Goal: Navigation & Orientation: Find specific page/section

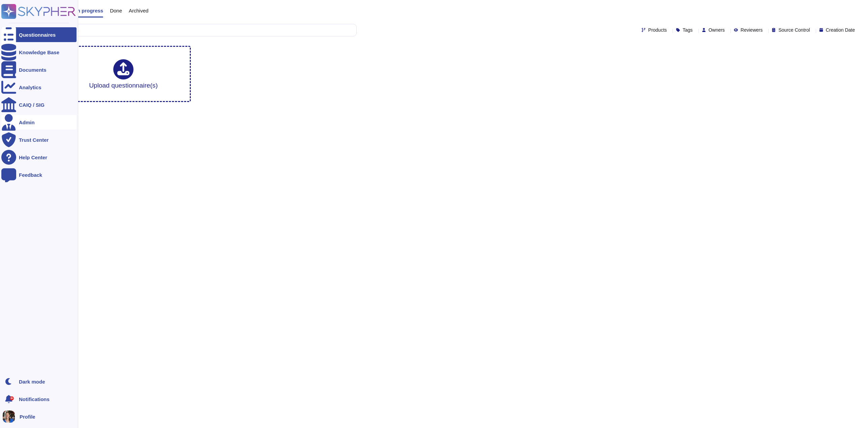
click at [41, 125] on div "Admin" at bounding box center [38, 122] width 75 height 15
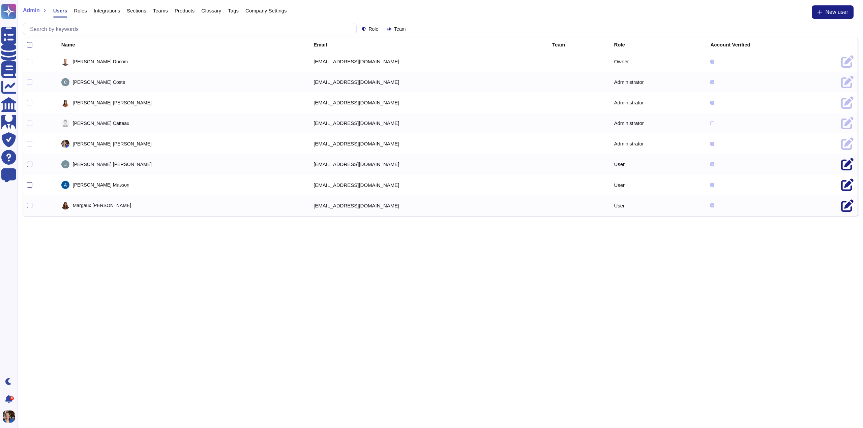
click at [141, 10] on span "Sections" at bounding box center [137, 10] width 20 height 5
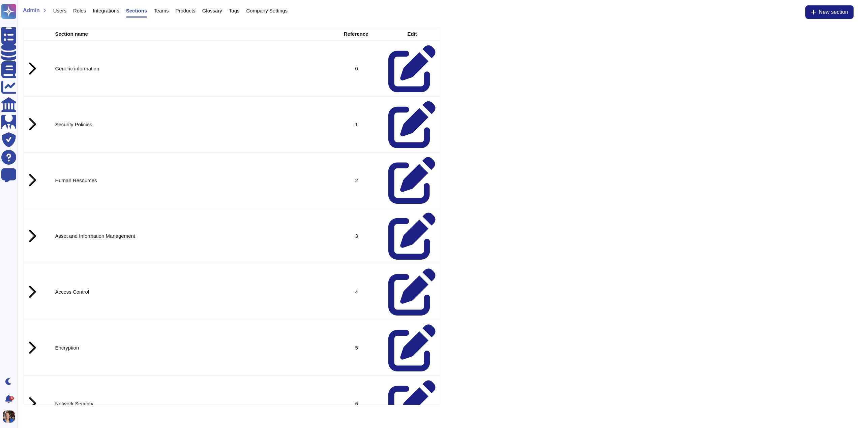
click at [155, 11] on span "Teams" at bounding box center [161, 10] width 15 height 5
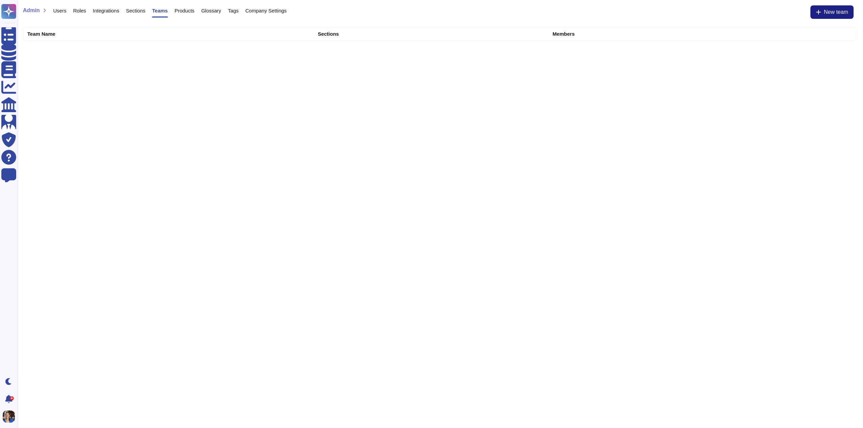
click at [129, 11] on span "Sections" at bounding box center [136, 10] width 20 height 5
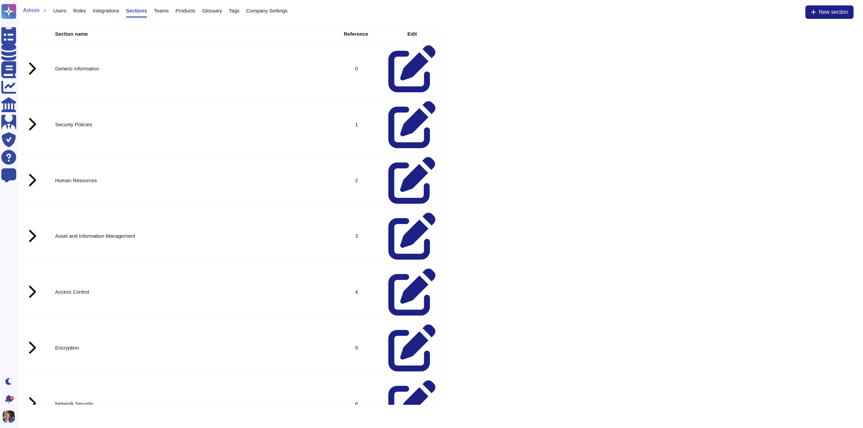
click at [32, 55] on td at bounding box center [31, 69] width 17 height 56
click at [33, 229] on icon at bounding box center [31, 236] width 9 height 14
drag, startPoint x: 31, startPoint y: 239, endPoint x: 35, endPoint y: 253, distance: 15.6
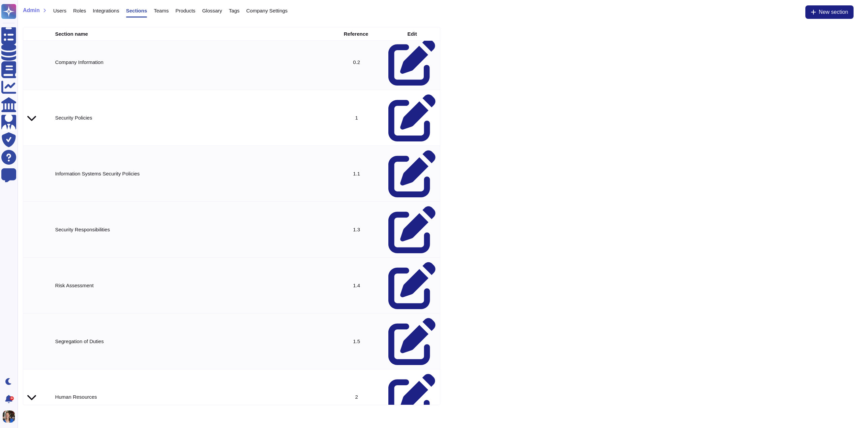
scroll to position [135, 0]
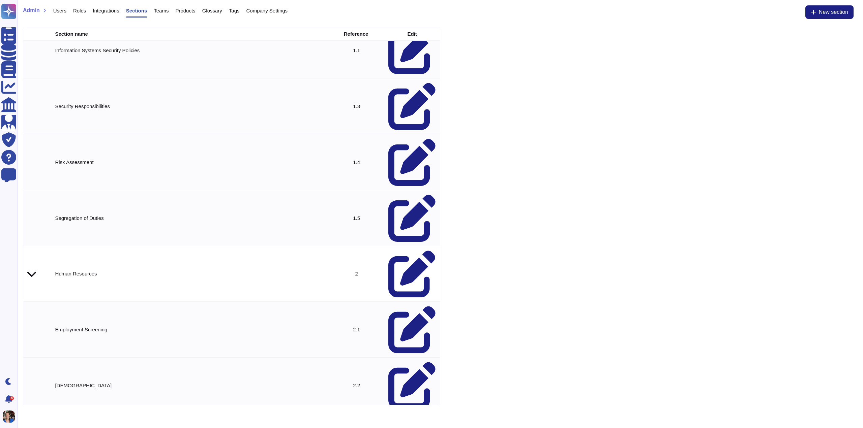
scroll to position [270, 0]
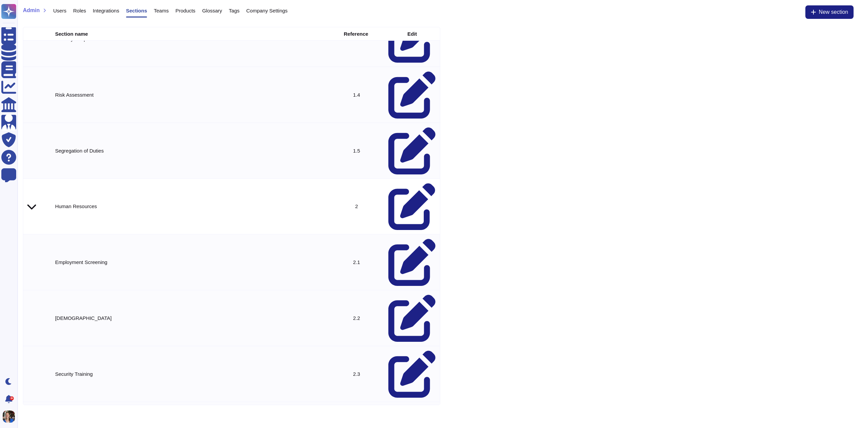
scroll to position [371, 0]
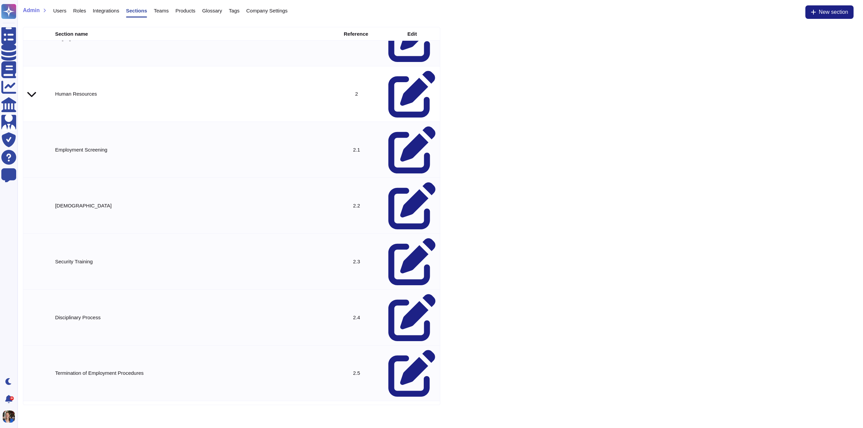
scroll to position [506, 0]
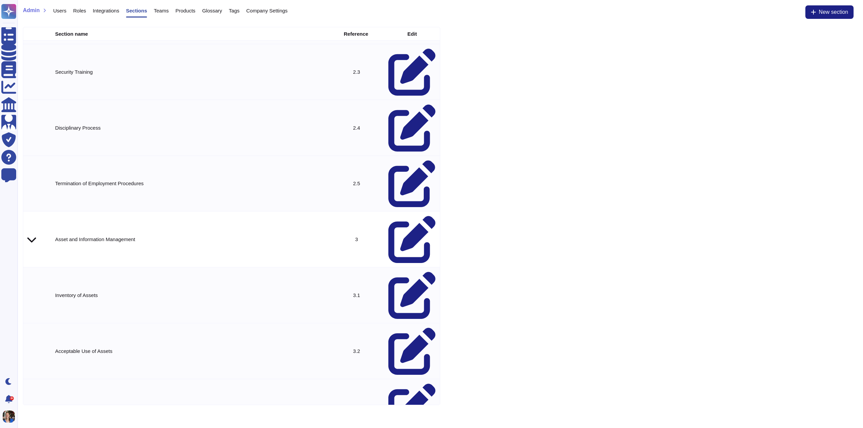
scroll to position [640, 0]
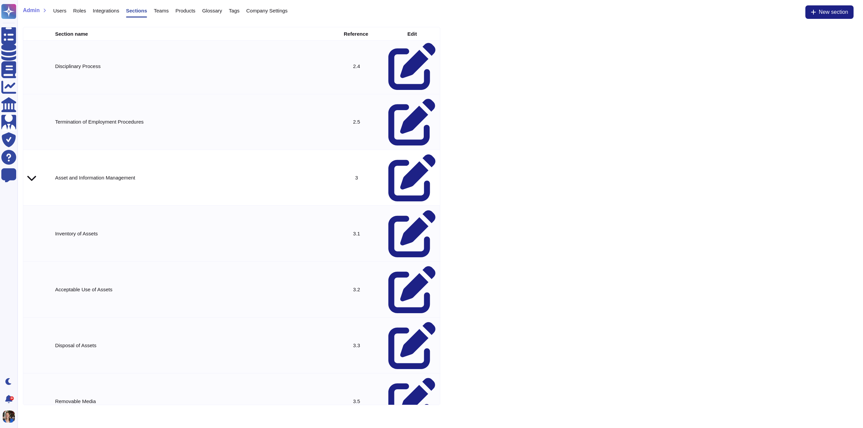
scroll to position [708, 0]
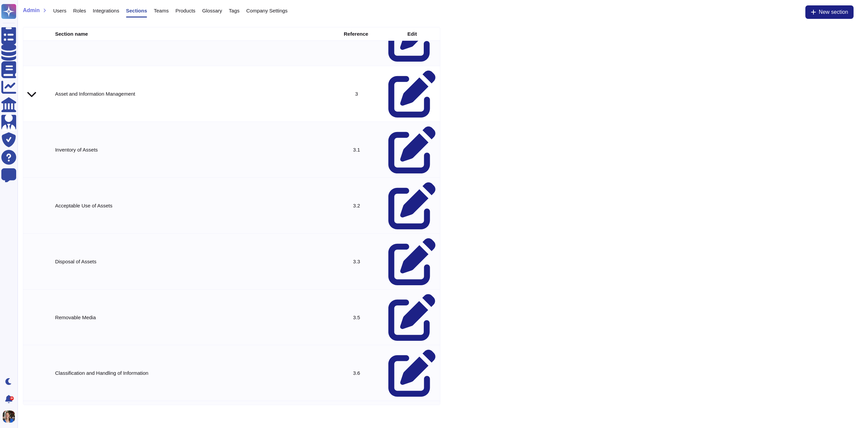
scroll to position [809, 0]
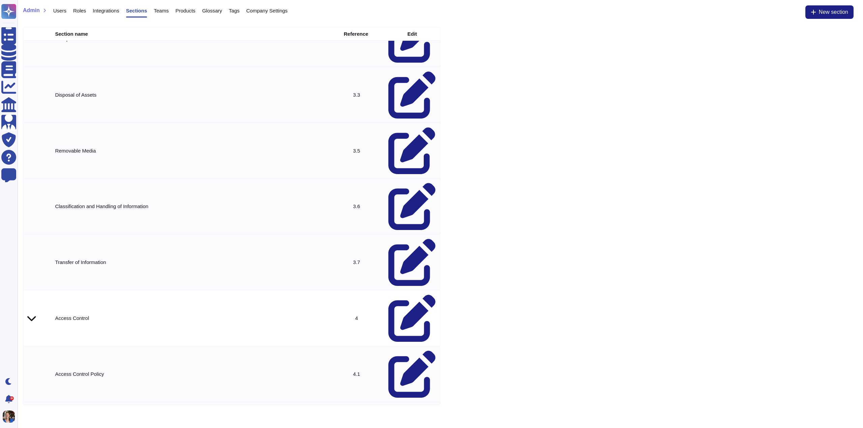
scroll to position [944, 0]
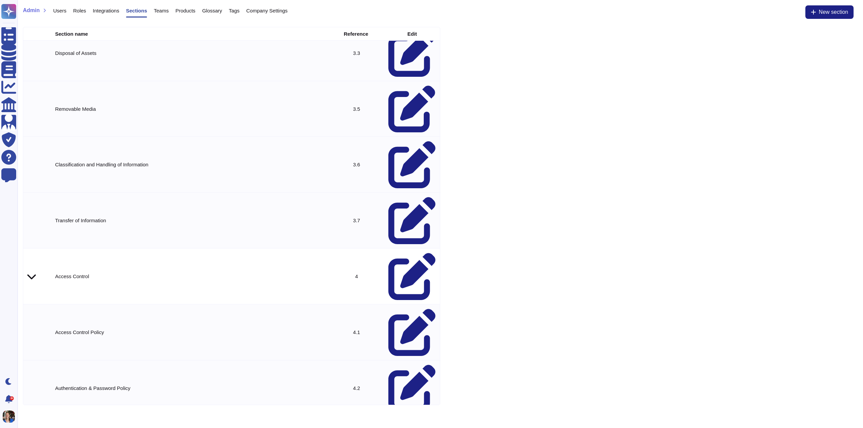
scroll to position [977, 0]
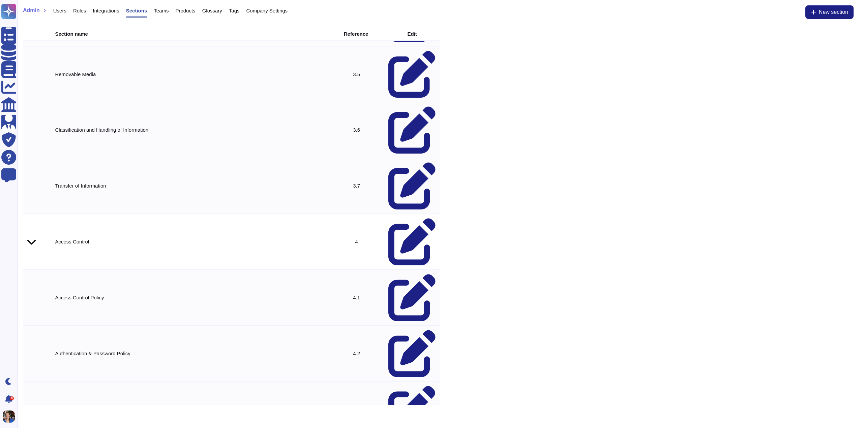
scroll to position [1011, 0]
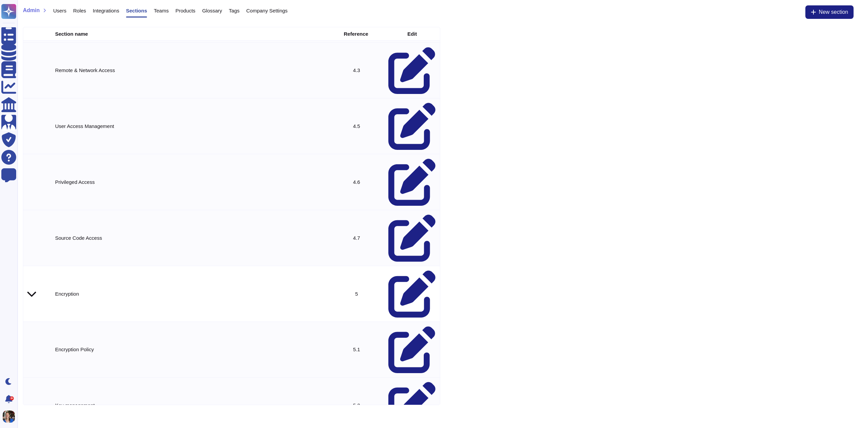
scroll to position [1340, 0]
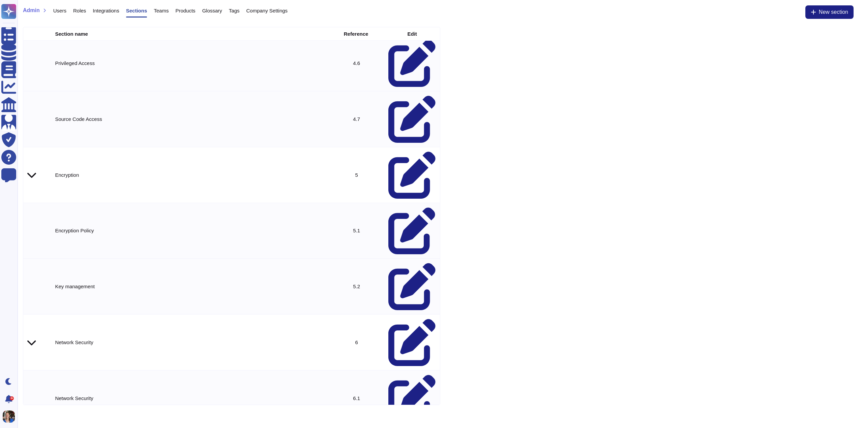
scroll to position [1482, 0]
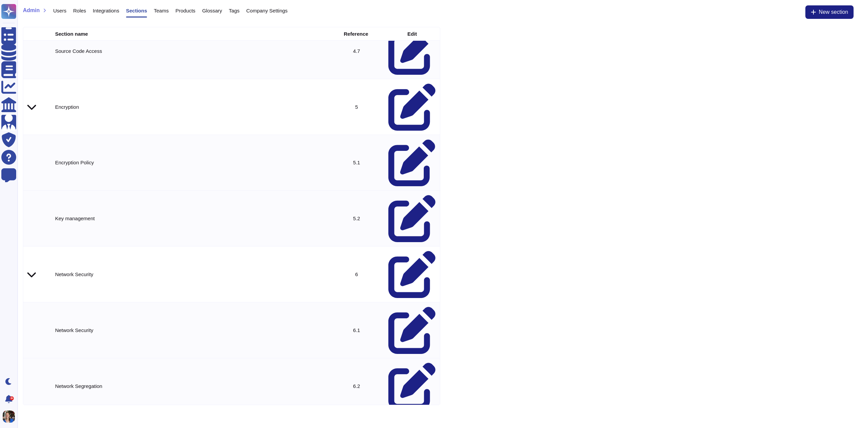
scroll to position [1530, 0]
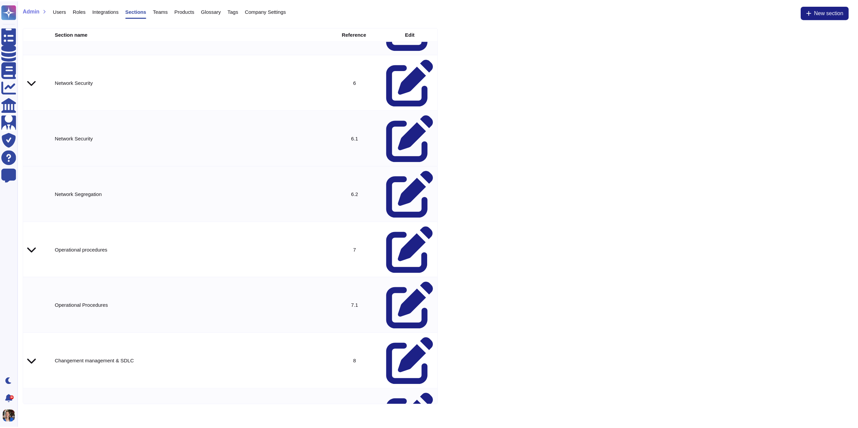
scroll to position [1719, 0]
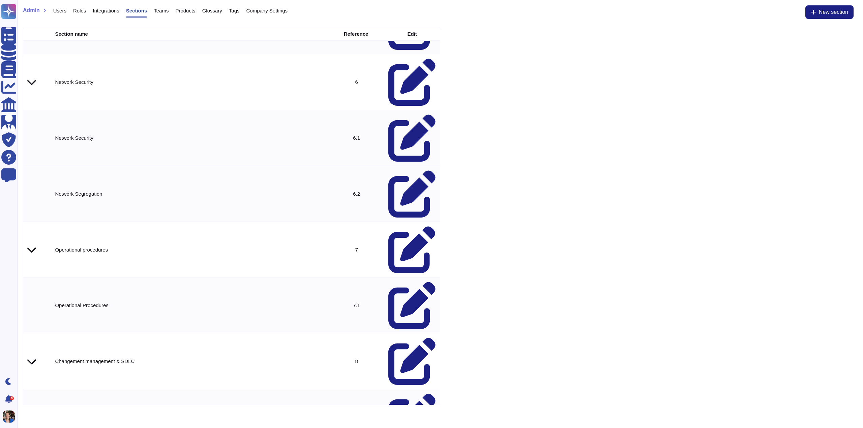
click at [159, 11] on span "Teams" at bounding box center [161, 10] width 15 height 5
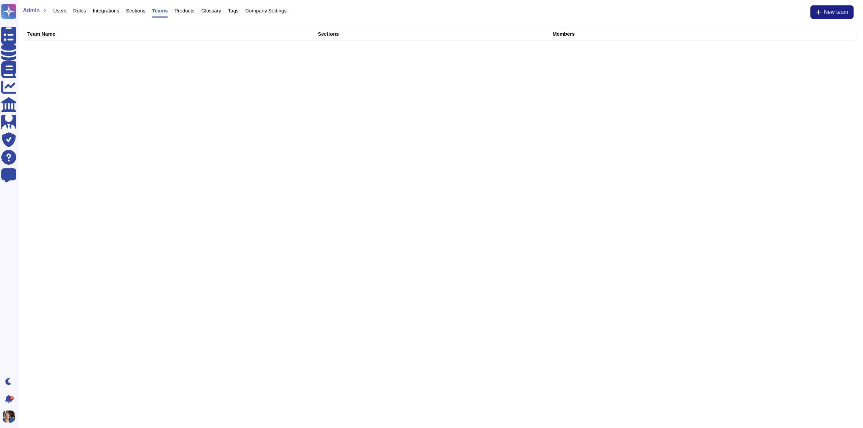
click at [336, 33] on th "Sections" at bounding box center [431, 33] width 235 height 13
click at [354, 18] on div "Admin Users Roles Integrations Sections Teams Products Glossary Tags Company Se…" at bounding box center [440, 14] width 835 height 18
click at [184, 12] on span "Products" at bounding box center [185, 10] width 20 height 5
click at [208, 11] on span "Glossary" at bounding box center [212, 10] width 20 height 5
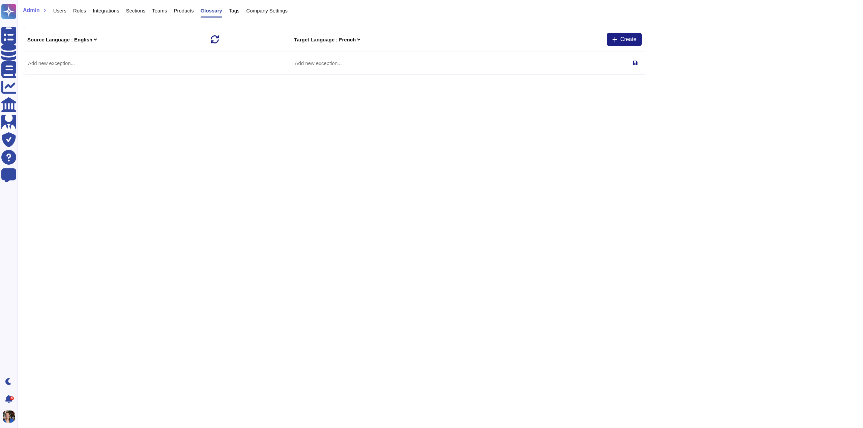
click at [225, 12] on div "Tags" at bounding box center [231, 11] width 18 height 13
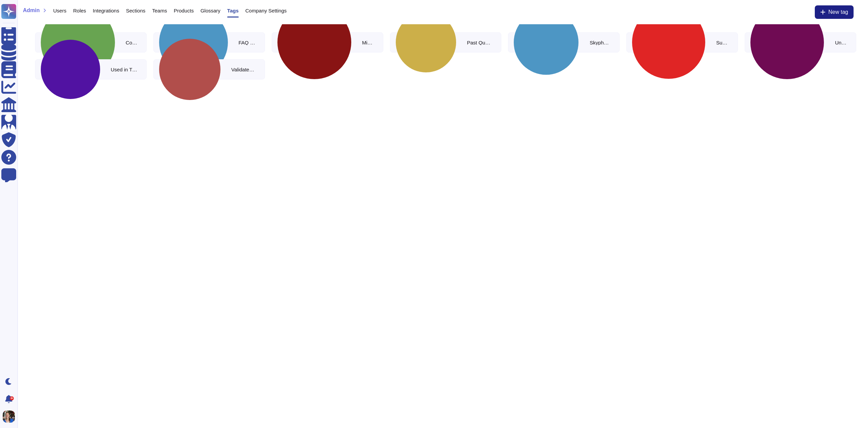
click at [280, 10] on span "Company Settings" at bounding box center [265, 10] width 41 height 5
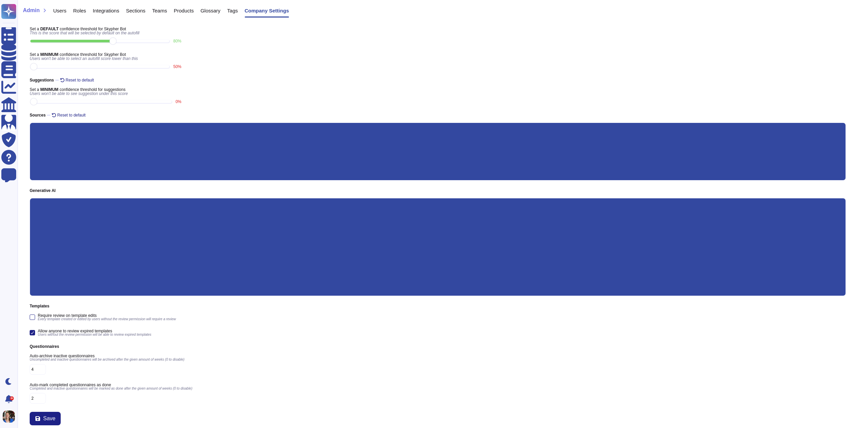
scroll to position [19, 0]
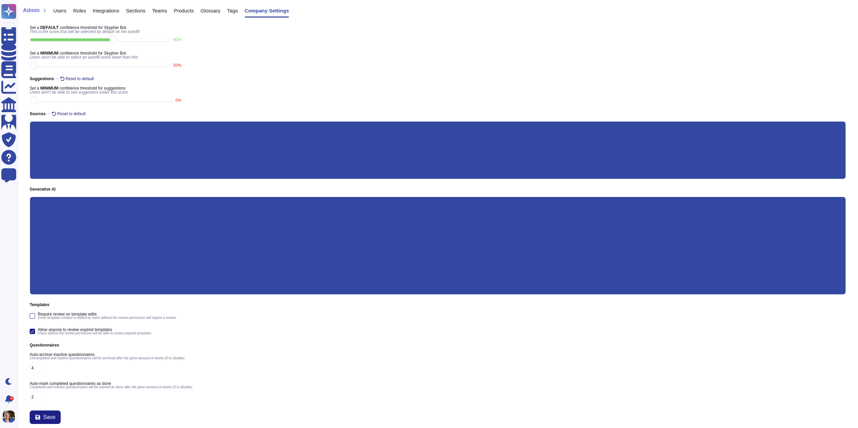
click at [64, 11] on span "Users" at bounding box center [59, 10] width 13 height 5
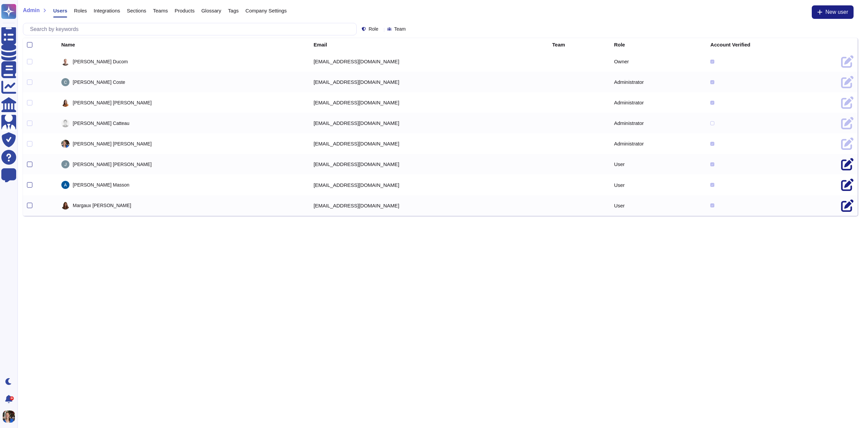
click at [81, 12] on span "Roles" at bounding box center [80, 10] width 13 height 5
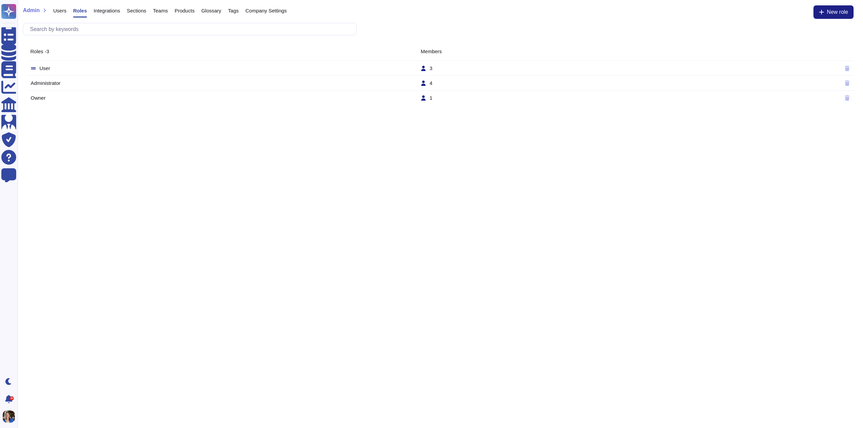
click at [103, 11] on span "Integrations" at bounding box center [107, 10] width 26 height 5
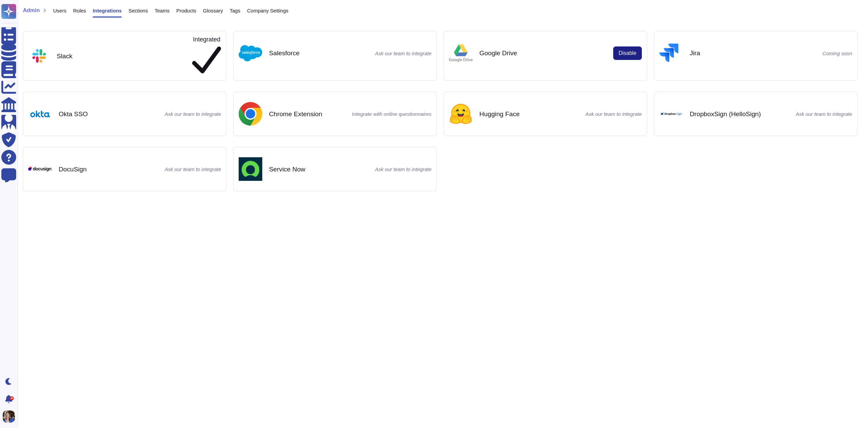
click at [130, 10] on span "Sections" at bounding box center [138, 10] width 20 height 5
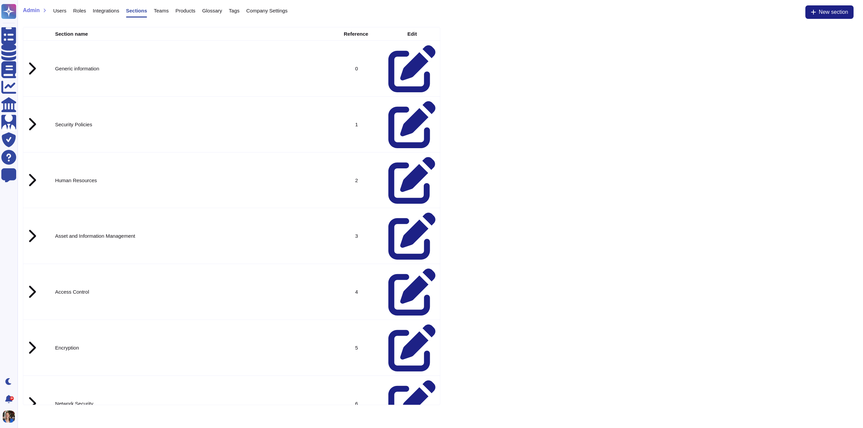
click at [159, 11] on span "Teams" at bounding box center [161, 10] width 15 height 5
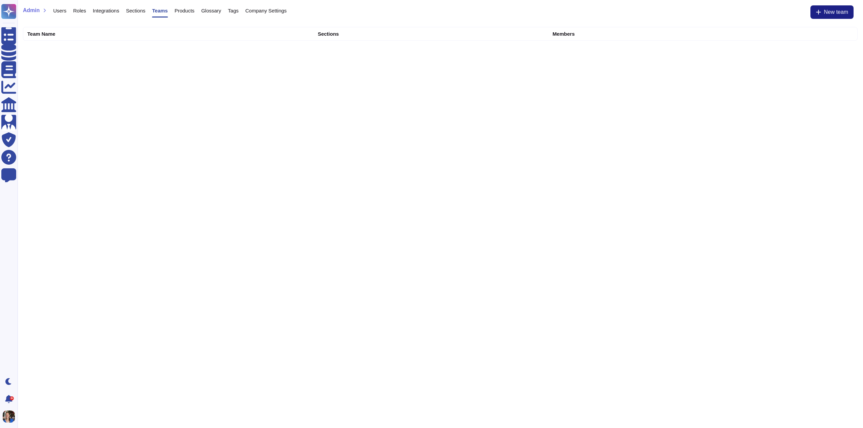
click at [152, 42] on html "Questionnaires Knowledge Base Documents Analytics CAIQ / SIG Admin Trust Center…" at bounding box center [431, 21] width 863 height 42
click at [170, 33] on th "Team Name" at bounding box center [168, 33] width 291 height 13
click at [174, 31] on th "Team Name" at bounding box center [168, 33] width 291 height 13
click at [180, 11] on span "Products" at bounding box center [185, 10] width 20 height 5
click at [143, 95] on html "Questionnaires Knowledge Base Documents Analytics CAIQ / SIG Admin Trust Center…" at bounding box center [431, 47] width 863 height 95
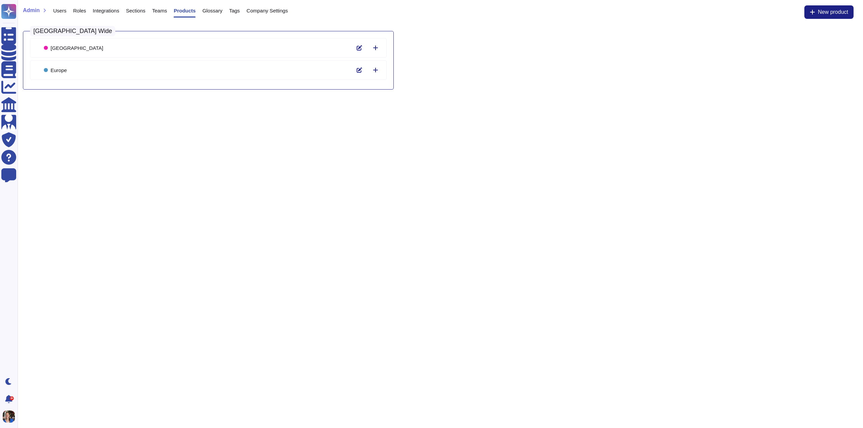
click at [212, 9] on span "Glossary" at bounding box center [212, 10] width 20 height 5
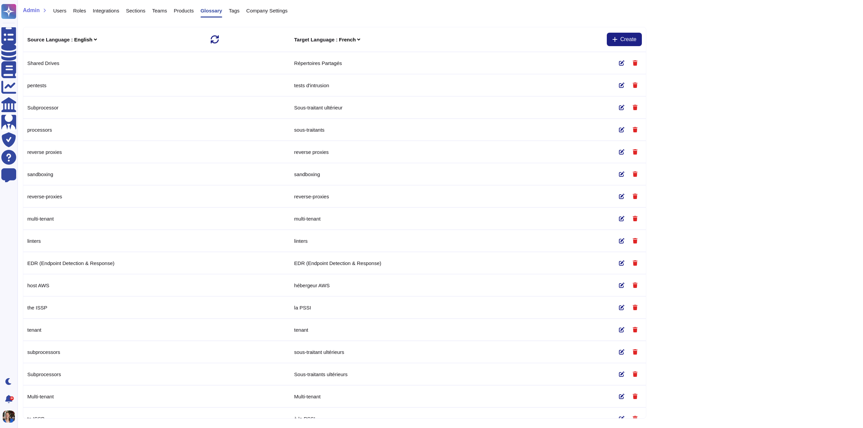
click at [234, 10] on span "Tags" at bounding box center [234, 10] width 11 height 5
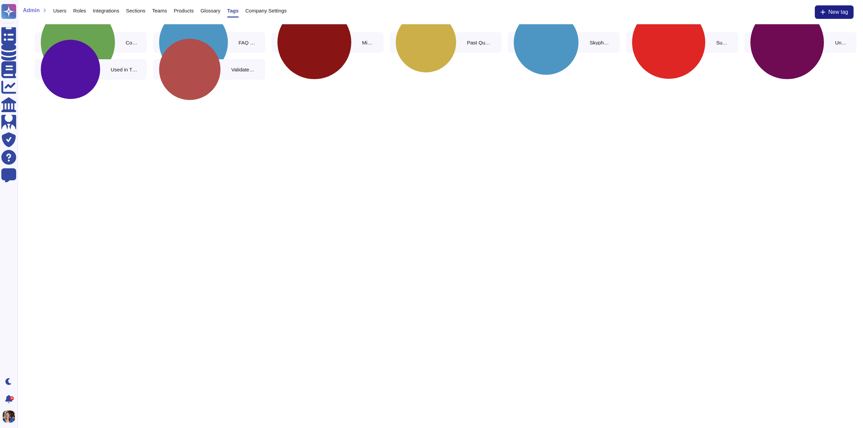
click at [256, 10] on span "Company Settings" at bounding box center [265, 10] width 41 height 5
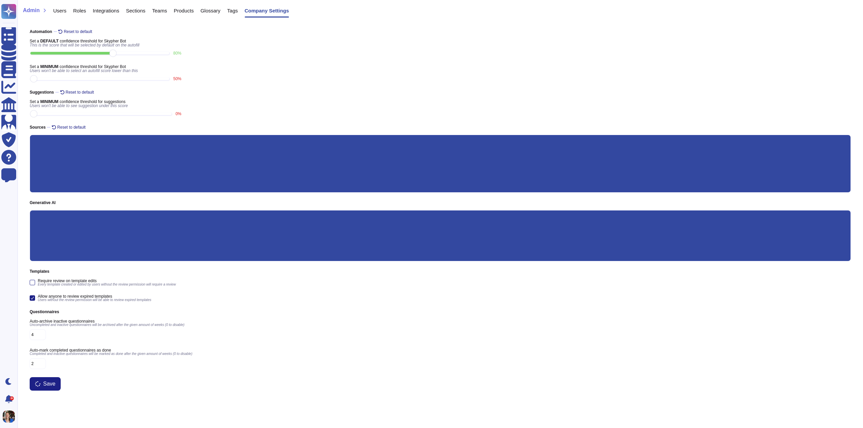
click at [222, 75] on div "Set a DEFAULT confidence threshold for Skypher Bot This is the score that will …" at bounding box center [440, 60] width 821 height 43
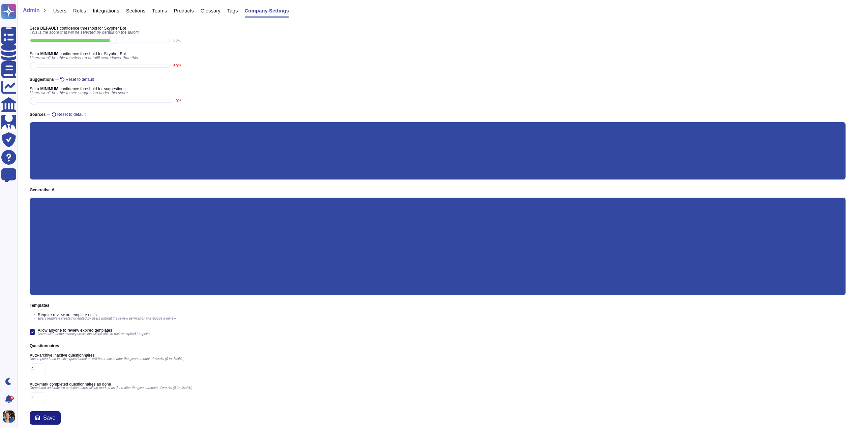
scroll to position [19, 0]
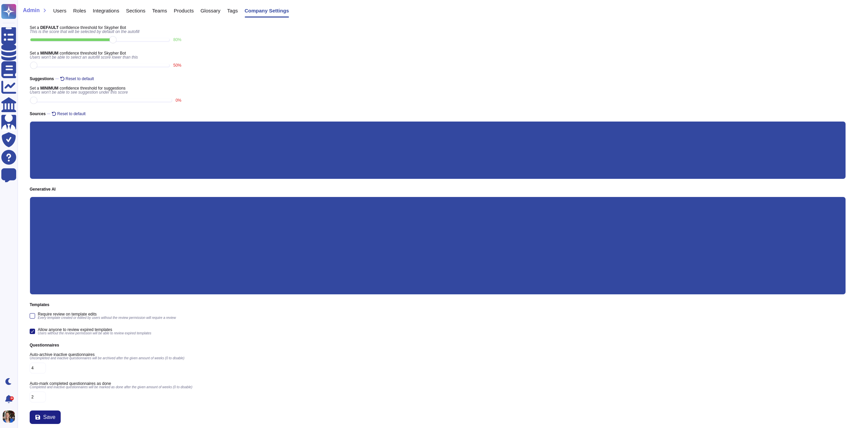
click at [287, 52] on div "Set a DEFAULT confidence threshold for Skypher Bot This is the score that will …" at bounding box center [438, 47] width 816 height 43
click at [30, 11] on span "Admin" at bounding box center [31, 10] width 17 height 5
click at [60, 10] on span "Users" at bounding box center [59, 10] width 13 height 5
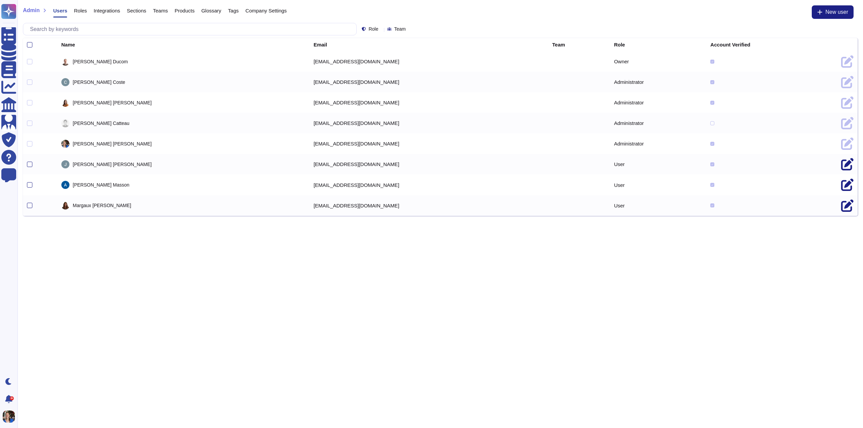
click at [360, 216] on html "Questionnaires Knowledge Base Documents Analytics CAIQ / SIG Admin Trust Center…" at bounding box center [431, 108] width 863 height 216
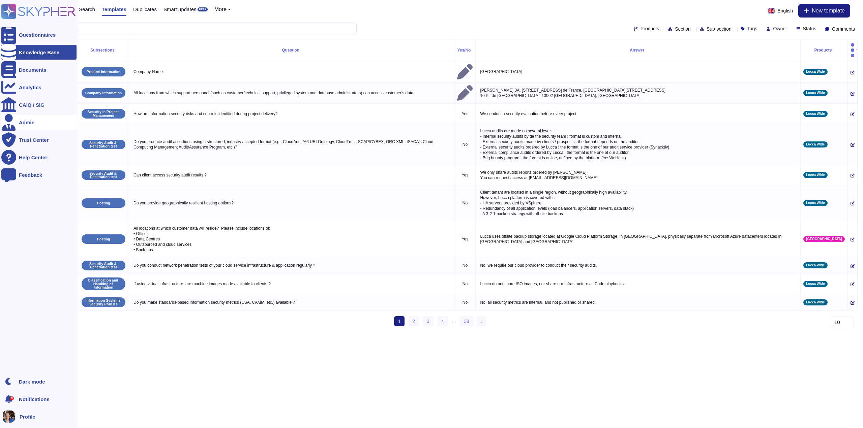
click at [32, 124] on div "Admin" at bounding box center [27, 122] width 16 height 5
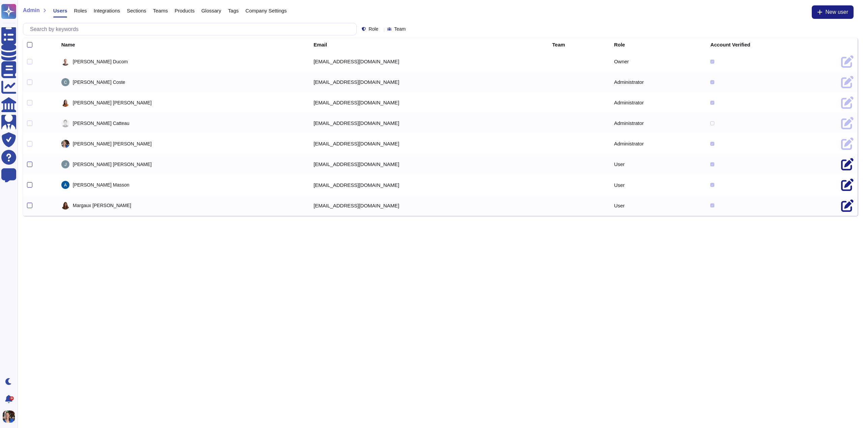
click at [129, 9] on span "Sections" at bounding box center [137, 10] width 20 height 5
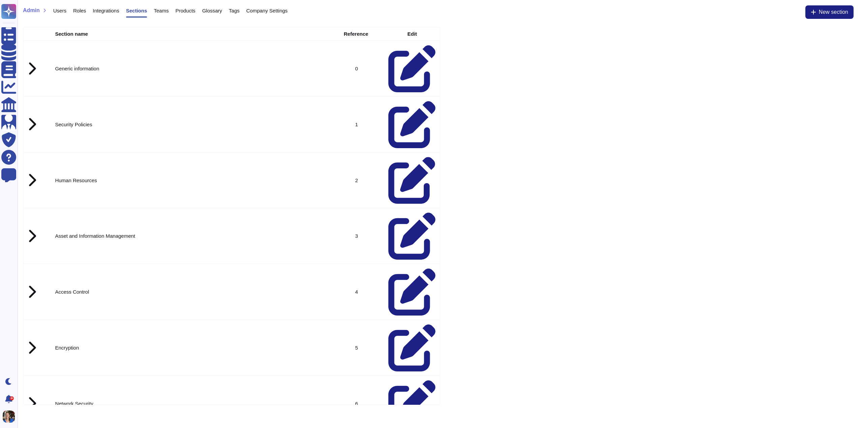
click at [31, 153] on td at bounding box center [31, 181] width 17 height 56
